Goal: Find specific page/section: Find specific page/section

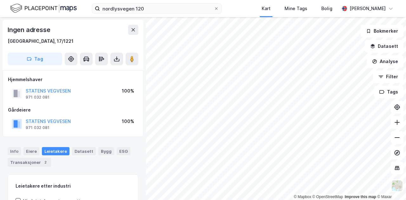
scroll to position [0, 0]
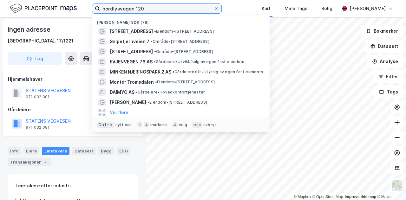
drag, startPoint x: 145, startPoint y: 10, endPoint x: 76, endPoint y: 10, distance: 69.5
click at [76, 10] on div "nordlysvegen 120 Nylige søk (78) Nordlysvegen 120 • Eiendom • [STREET_ADDRESS] …" at bounding box center [203, 8] width 406 height 17
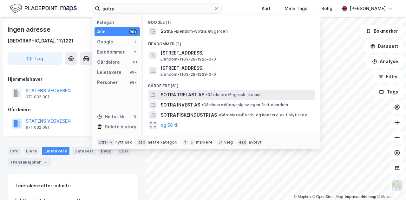
click at [206, 95] on span "•" at bounding box center [207, 94] width 2 height 5
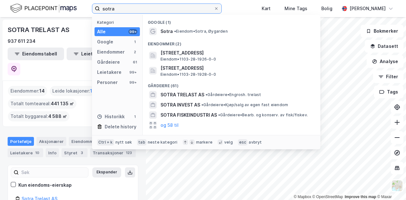
click at [125, 12] on input "sotra" at bounding box center [157, 9] width 114 height 10
drag, startPoint x: 125, startPoint y: 12, endPoint x: 89, endPoint y: 9, distance: 36.3
click at [89, 9] on div "sotra Kategori Alle 99+ Google 1 Eiendommer 2 Gårdeiere 61 Leietakere 99+ Perso…" at bounding box center [203, 8] width 406 height 17
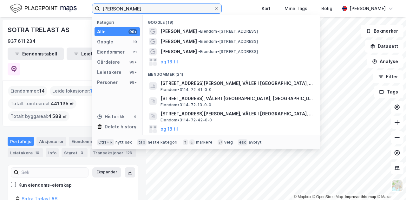
click at [178, 9] on input "[PERSON_NAME]" at bounding box center [157, 9] width 114 height 10
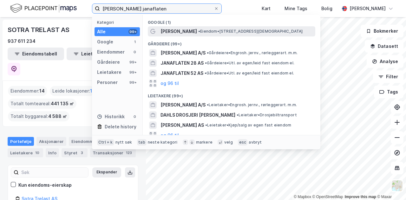
type input "[PERSON_NAME] janaflaten"
click at [249, 31] on span "• Eiendom • [STREET_ADDRESS]" at bounding box center [250, 31] width 105 height 5
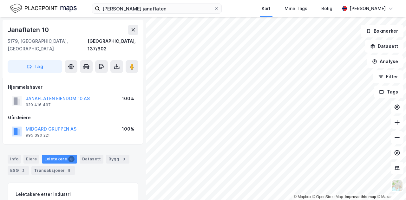
scroll to position [0, 0]
